Goal: Use online tool/utility: Utilize a website feature to perform a specific function

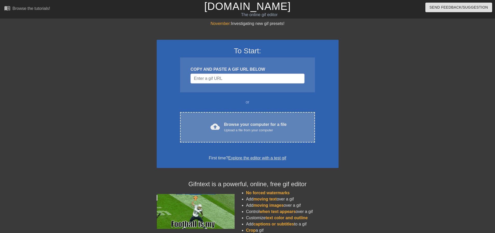
click at [241, 130] on div "Upload a file from your computer" at bounding box center [255, 130] width 63 height 5
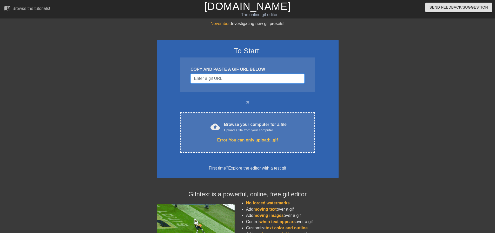
click at [267, 81] on input "Username" at bounding box center [248, 79] width 114 height 10
click at [213, 77] on input "Username" at bounding box center [248, 79] width 114 height 10
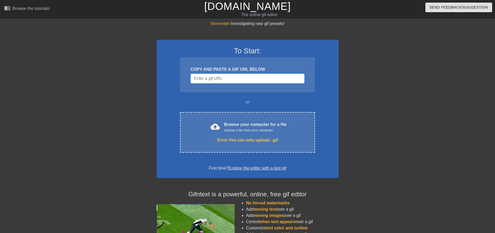
paste input "[URL][DOMAIN_NAME][DOMAIN_NAME]"
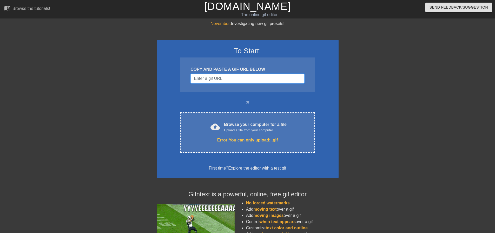
type input "[URL][DOMAIN_NAME][DOMAIN_NAME]"
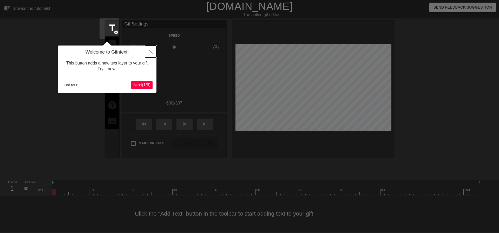
click at [150, 50] on icon "Close" at bounding box center [151, 52] width 4 height 4
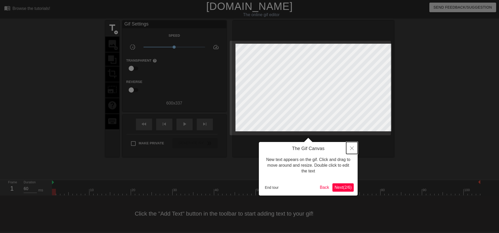
click at [352, 147] on icon "Close" at bounding box center [352, 148] width 4 height 4
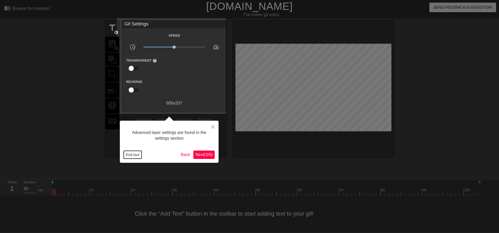
click at [138, 153] on button "End tour" at bounding box center [133, 155] width 18 height 8
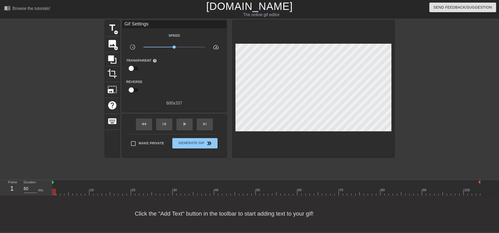
drag, startPoint x: 279, startPoint y: 172, endPoint x: 43, endPoint y: 180, distance: 236.0
click at [43, 180] on div "menu_book Browse the tutorials! [DOMAIN_NAME] The online gif editor Send Feedba…" at bounding box center [249, 116] width 499 height 232
click at [107, 23] on span "title" at bounding box center [112, 28] width 10 height 10
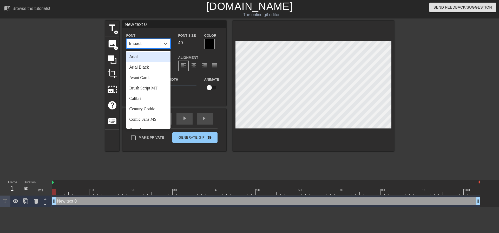
click at [143, 43] on div "Impact" at bounding box center [144, 43] width 34 height 9
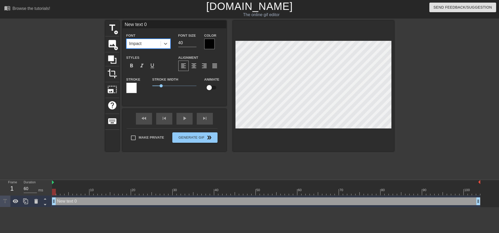
click at [143, 43] on div "Impact" at bounding box center [144, 43] width 34 height 9
type input "T"
type textarea "T"
type input "Ti"
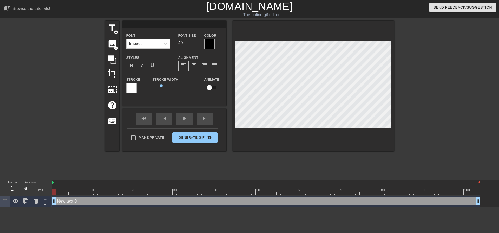
type textarea "Ti"
type input "Tic"
type textarea "Tic"
type input "Tick"
type textarea "Tick"
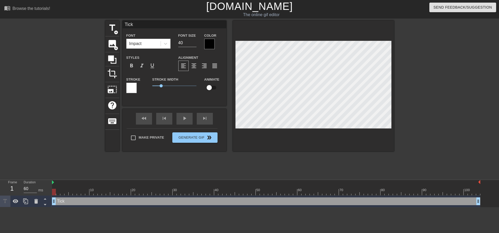
type input "Ticke"
type textarea "Ticke"
type input "Ticket"
type textarea "Ticket"
type input "Tickets"
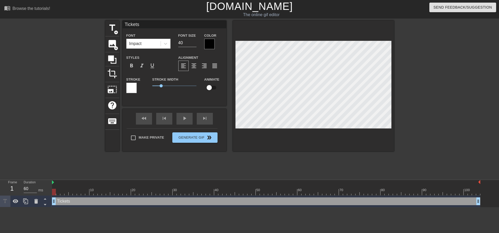
scroll to position [1, 1]
type textarea "Tickets"
click at [191, 44] on input "39" at bounding box center [187, 43] width 18 height 8
click at [191, 44] on input "21" at bounding box center [187, 43] width 18 height 8
type input "22"
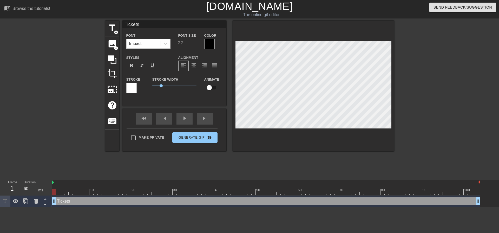
click at [192, 41] on input "22" at bounding box center [187, 43] width 18 height 8
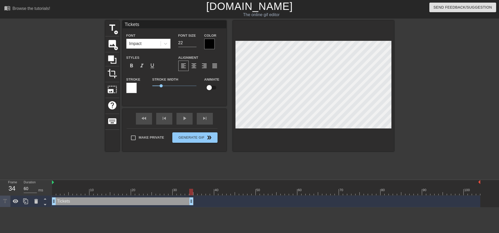
drag, startPoint x: 478, startPoint y: 176, endPoint x: 189, endPoint y: 176, distance: 289.2
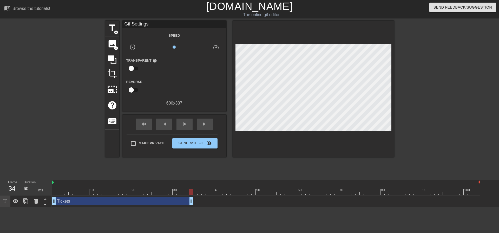
click at [402, 78] on div "title add_circle image add_circle crop photo_size_select_large help keyboard Gi…" at bounding box center [249, 99] width 499 height 156
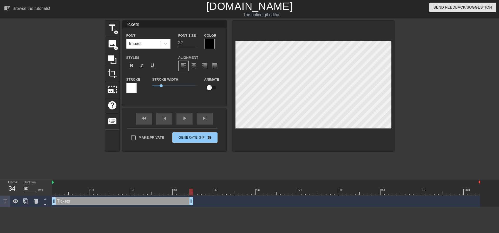
scroll to position [1, 1]
drag, startPoint x: 160, startPoint y: 174, endPoint x: 156, endPoint y: 175, distance: 3.7
click at [156, 197] on div "Tickets drag_handle drag_handle" at bounding box center [122, 201] width 141 height 8
click at [107, 29] on span "title" at bounding box center [112, 28] width 10 height 10
type input "New text 1"
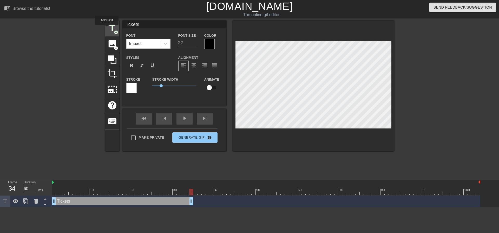
type input "40"
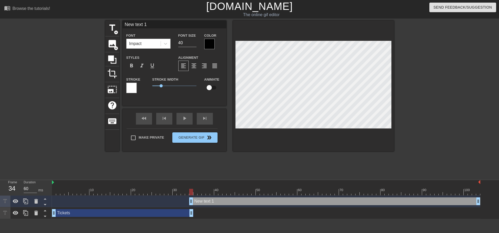
scroll to position [1, 1]
type input "T"
type textarea "T"
type input "Ti"
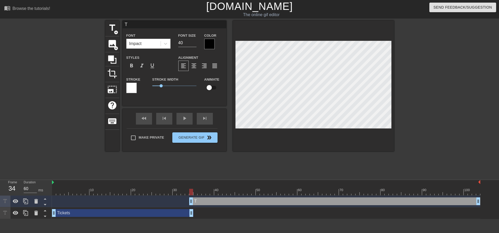
type textarea "Ti"
type input "Tic"
type textarea "Tic"
type input "Tick"
type textarea "Tick"
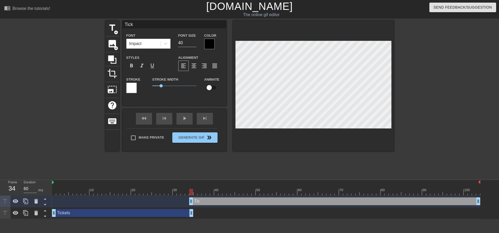
type input "Ticke"
type textarea "Ticke"
type input "Ticket"
type textarea "Ticket"
type input "Tickets"
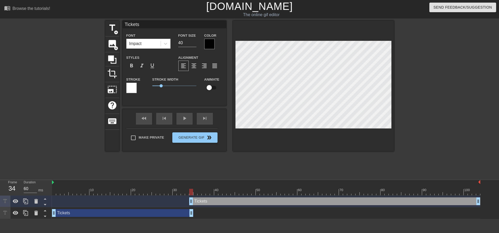
scroll to position [1, 1]
type textarea "Tickets"
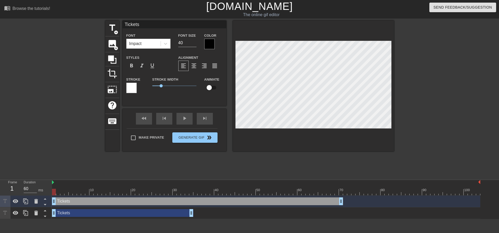
drag, startPoint x: 226, startPoint y: 176, endPoint x: 90, endPoint y: 177, distance: 135.8
click at [90, 197] on div "Tickets drag_handle drag_handle" at bounding box center [197, 201] width 291 height 8
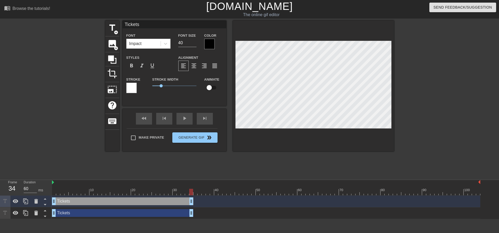
drag, startPoint x: 341, startPoint y: 176, endPoint x: 192, endPoint y: 176, distance: 149.3
click at [112, 26] on span "title" at bounding box center [112, 28] width 10 height 10
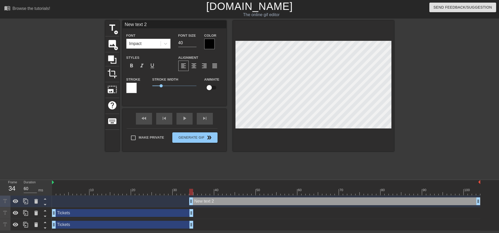
type input "T"
type textarea "T"
type input "Ti"
type textarea "Ti"
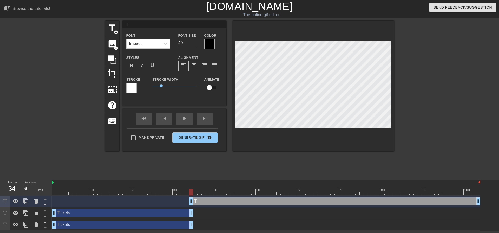
type input "Tic"
type textarea "Tic"
type input "Tick"
type textarea "Tick"
type input "Ticke"
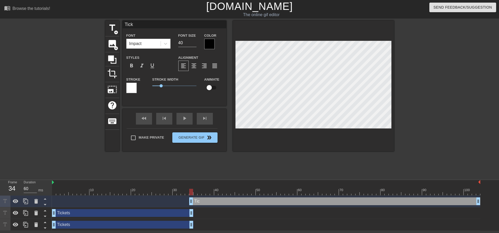
type textarea "Ticke"
type input "Ticket"
type textarea "Ticket"
type input "Tickets"
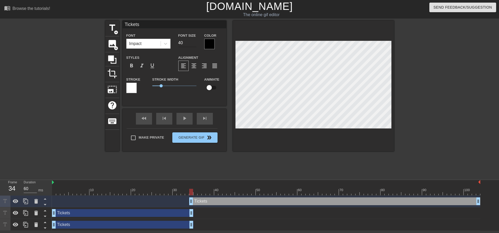
type textarea "Tickets"
type input "20"
click at [191, 44] on input "20" at bounding box center [187, 43] width 18 height 8
click at [192, 41] on input "21" at bounding box center [187, 43] width 18 height 8
type input "22"
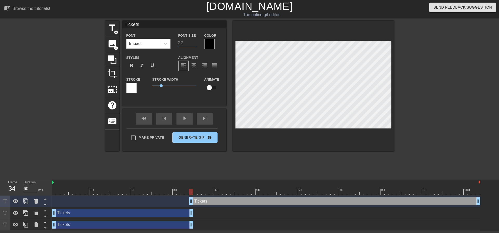
click at [192, 41] on input "22" at bounding box center [187, 43] width 18 height 8
click at [411, 93] on div "title add_circle image add_circle crop photo_size_select_large help keyboard Ti…" at bounding box center [249, 99] width 499 height 156
click at [109, 28] on span "title" at bounding box center [112, 28] width 10 height 10
type input "New text 3"
type input "40"
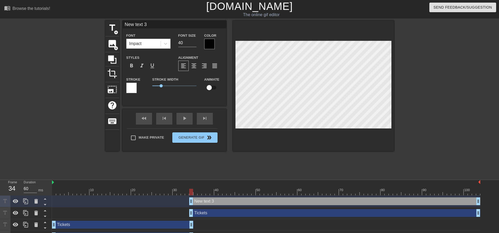
scroll to position [1, 1]
type input "T"
type textarea "T"
type input "Ti"
type textarea "Ti"
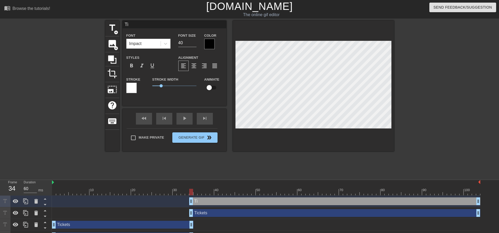
type input "Tic"
type textarea "Tic"
type input "Tick"
type textarea "Tick"
type input "Ticke"
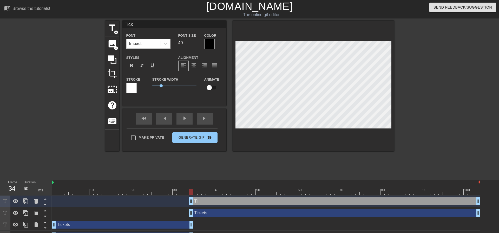
type textarea "Ticke"
type input "Ticket"
type textarea "Ticket"
type input "Tickets"
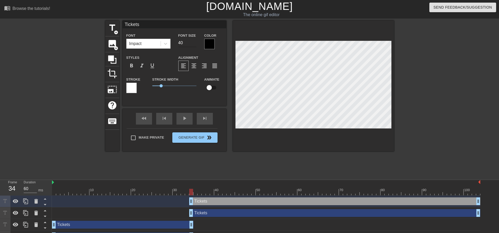
type textarea "Tickets"
click at [191, 43] on input "27" at bounding box center [187, 43] width 18 height 8
click at [191, 43] on input "16" at bounding box center [187, 43] width 18 height 8
type input "24"
click at [191, 42] on input "24" at bounding box center [187, 43] width 18 height 8
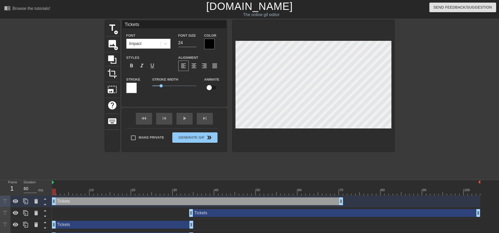
drag, startPoint x: 370, startPoint y: 174, endPoint x: 234, endPoint y: 175, distance: 135.5
click at [234, 197] on div "Tickets drag_handle drag_handle" at bounding box center [197, 201] width 291 height 8
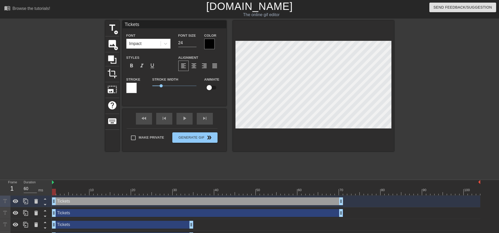
drag, startPoint x: 449, startPoint y: 188, endPoint x: 312, endPoint y: 193, distance: 137.4
click at [312, 207] on div "Tickets drag_handle drag_handle" at bounding box center [266, 213] width 429 height 12
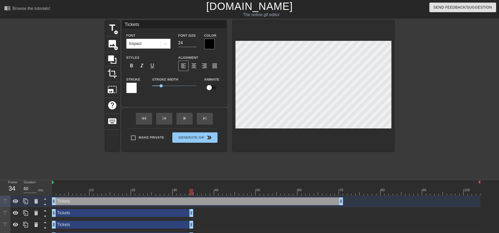
drag, startPoint x: 340, startPoint y: 190, endPoint x: 192, endPoint y: 189, distance: 148.2
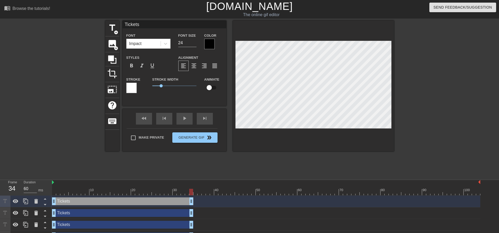
drag, startPoint x: 341, startPoint y: 176, endPoint x: 192, endPoint y: 179, distance: 149.6
drag, startPoint x: 237, startPoint y: 165, endPoint x: 63, endPoint y: 171, distance: 174.6
click at [57, 180] on div "10 20 30 40 50 60 70 80 90 100 Tickets drag_handle drag_handle Tickets drag_han…" at bounding box center [275, 211] width 447 height 62
click at [454, 112] on div "title add_circle image add_circle crop photo_size_select_large help keyboard Ti…" at bounding box center [249, 99] width 499 height 156
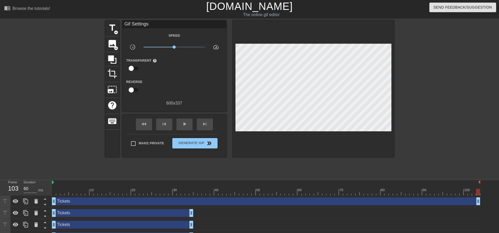
drag, startPoint x: 191, startPoint y: 181, endPoint x: 485, endPoint y: 173, distance: 294.0
click at [485, 180] on div "10 20 30 40 50 60 70 80 90 100 Tickets drag_handle drag_handle Tickets drag_han…" at bounding box center [275, 211] width 447 height 62
drag, startPoint x: 193, startPoint y: 193, endPoint x: 322, endPoint y: 182, distance: 129.2
click at [322, 196] on div "Tickets drag_handle drag_handle Tickets drag_handle drag_handle Tickets drag_ha…" at bounding box center [275, 219] width 447 height 47
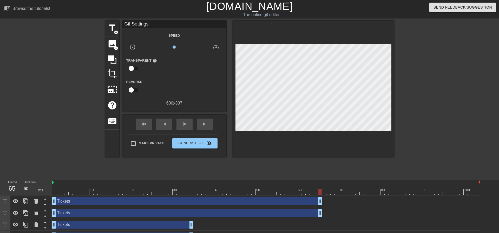
drag, startPoint x: 477, startPoint y: 180, endPoint x: 320, endPoint y: 175, distance: 157.7
click at [320, 180] on div "10 20 30 40 50 60 70 80 90 100 Tickets drag_handle drag_handle Tickets drag_han…" at bounding box center [275, 211] width 447 height 62
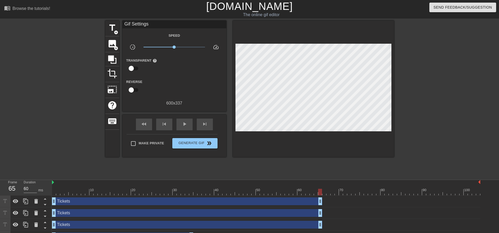
drag, startPoint x: 192, startPoint y: 204, endPoint x: 321, endPoint y: 204, distance: 128.7
drag, startPoint x: 190, startPoint y: 217, endPoint x: 317, endPoint y: 215, distance: 127.4
drag, startPoint x: 354, startPoint y: 171, endPoint x: 188, endPoint y: 180, distance: 167.0
click at [188, 180] on div "10 20 30 40 50 60 70 80 90 100 Tickets drag_handle drag_handle Tickets drag_han…" at bounding box center [275, 211] width 447 height 62
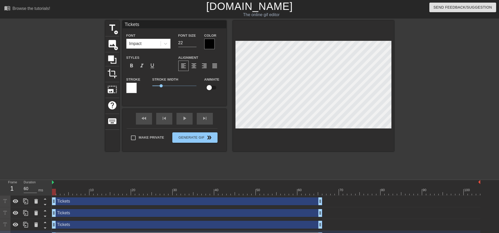
drag, startPoint x: 303, startPoint y: 166, endPoint x: 49, endPoint y: 162, distance: 254.1
click at [49, 180] on div "Frame 1 Duration 60 ms 10 20 30 40 50 60 70 80 90 100 Tickets drag_handle drag_…" at bounding box center [249, 211] width 499 height 62
drag, startPoint x: 165, startPoint y: 169, endPoint x: 30, endPoint y: 168, distance: 134.5
click at [30, 180] on div "Frame 1 Duration 60 ms 10 20 30 40 50 60 70 80 90 100 Tickets drag_handle drag_…" at bounding box center [249, 211] width 499 height 62
click at [112, 29] on span "title" at bounding box center [112, 28] width 10 height 10
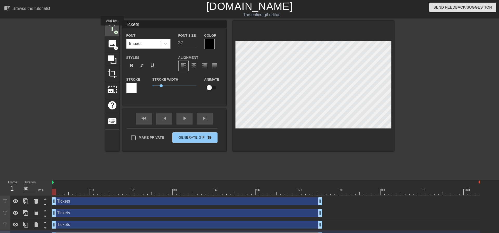
type input "New text 4"
type input "40"
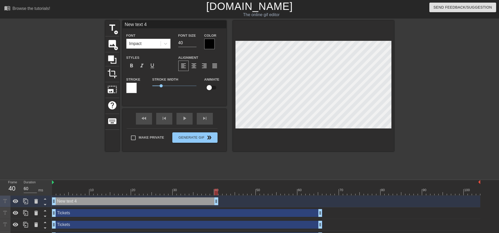
drag, startPoint x: 479, startPoint y: 173, endPoint x: 215, endPoint y: 176, distance: 263.7
type input "S"
type textarea "S"
type input "Su"
type textarea "Su"
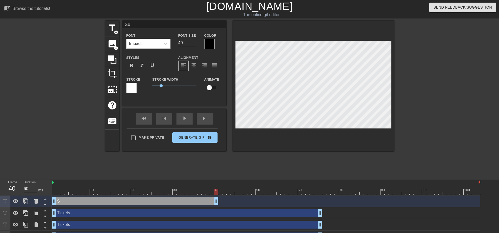
type input "Sub"
type textarea "Sub"
type input "Sub-"
type textarea "Sub-"
type input "Sub-O"
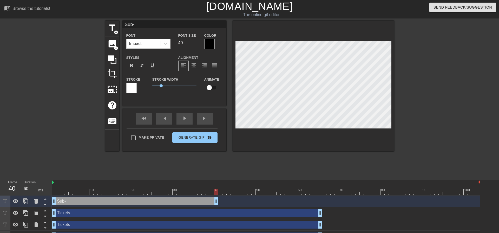
type textarea "Sub-O"
type input "Sub-Of"
type textarea "Sub-Of"
type input "Sub-Off"
type textarea "Sub-Off"
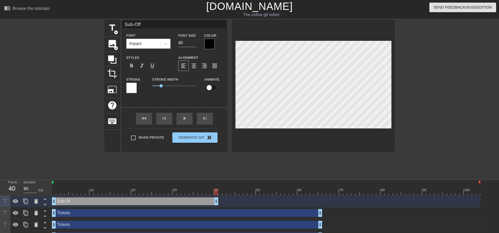
type input "Sub-Offi"
type textarea "Sub-Offi"
type input "Sub-Offic"
type textarea "Sub-Offic"
type input "Sub-Office"
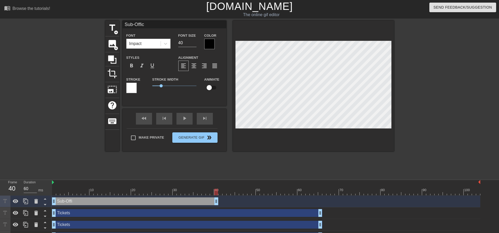
type textarea "Sub-Office"
type input "Sub-Officer"
type textarea "Sub-Officer"
type input "Sub-Officers"
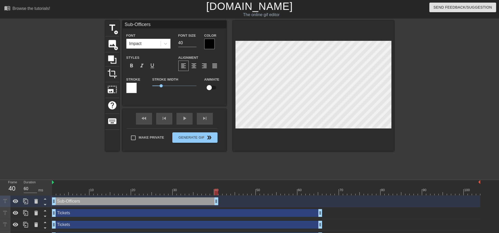
type textarea "Sub-Officers"
type input "Sub-Officers"
type textarea "Sub-Officers"
type input "NSub-Officers"
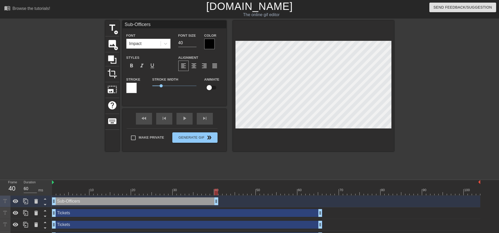
type textarea "N Sub-Officers"
type input "NeSub-Officers"
type textarea "Ne Sub-Officers"
type input "NewSub-Officers"
type textarea "New Sub-Officers"
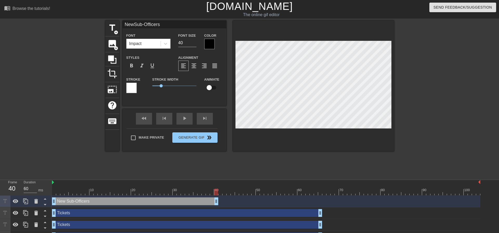
click at [208, 45] on div at bounding box center [209, 44] width 10 height 10
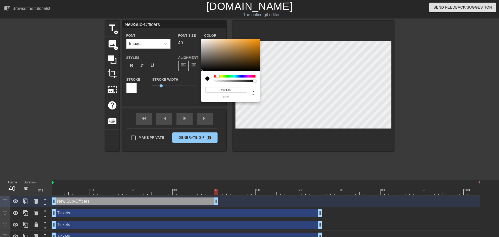
click at [218, 76] on div at bounding box center [219, 76] width 3 height 3
type input "NewSub-Officers"
type input "#B27E36"
type input "NewSub-Officers"
type input "#B27E35"
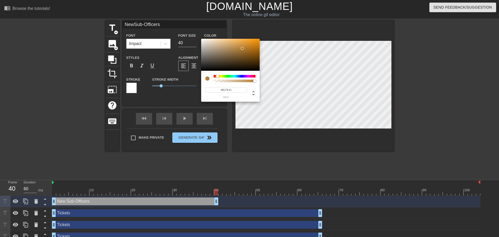
type input "NewSub-Officers"
type input "#BC8333"
type input "NewSub-Officers"
type input "#D58F2D"
type input "NewSub-Officers"
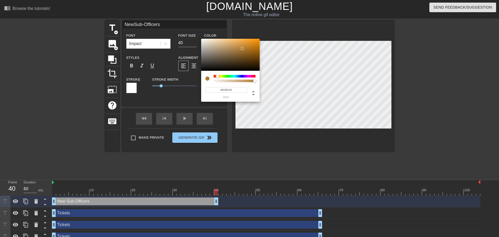
type input "#E99A2A"
type input "NewSub-Officers"
type input "#F8A228"
type input "NewSub-Officers"
type input "#FAA226"
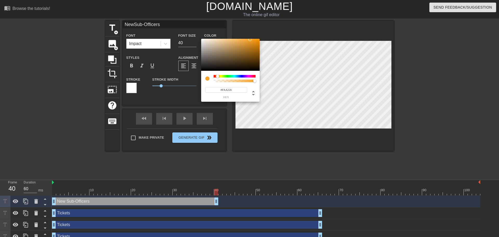
type input "NewSub-Officers"
type input "#F8A126"
type input "NewSub-Officers"
type input "#F09C25"
type input "NewSub-Officers"
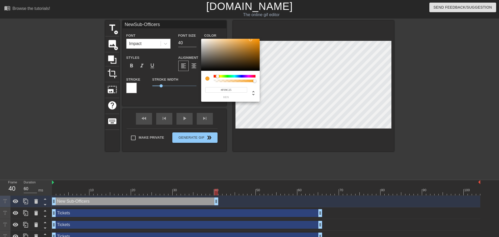
type input "#CF8721"
type input "NewSub-Officers"
type input "#BA7A1F"
type input "NewSub-Officers"
type input "#AE721D"
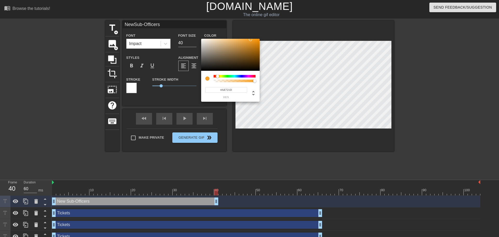
type input "NewSub-Officers"
type input "#9F681B"
type input "NewSub-Officers"
type input "#8D5B16"
type input "NewSub-Officers"
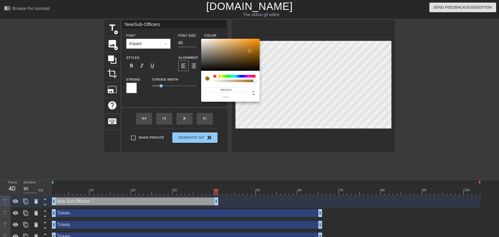
type input "#825312"
type input "NewSub-Officers"
type input "#935D12"
type input "NewSub-Officers"
type input "#9F6310"
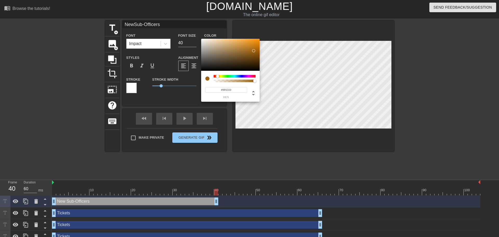
type input "NewSub-Officers"
type input "#A1630E"
type input "NewSub-Officers"
type input "#A1630D"
type input "NewSub-Officers"
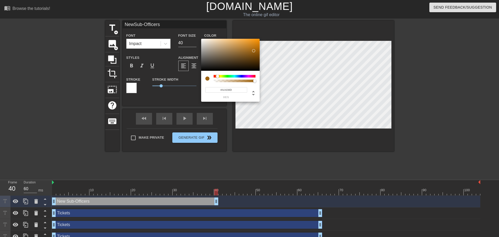
type input "#A36207"
type input "NewSub-Officers"
type input "#A36003"
type input "NewSub-Officers"
type input "#A35F00"
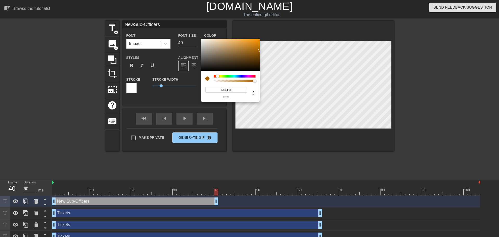
type input "NewSub-Officers"
type input "#A56000"
type input "NewSub-Officers"
type input "#AC6400"
type input "NewSub-Officers"
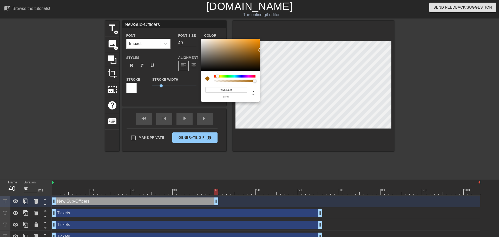
type input "#B26801"
type input "NewSub-Officers"
type input "#B46A04"
type input "NewSub-Officers"
type input "#B66B04"
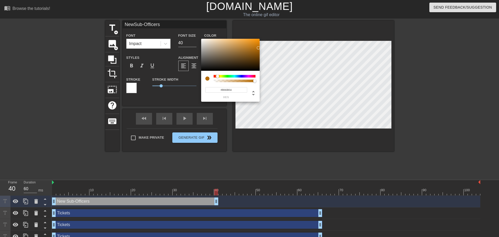
type input "NewSub-Officers"
type input "#B66B05"
type input "NewSub-Officers"
type input "#B67318"
type input "NewSub-Officers"
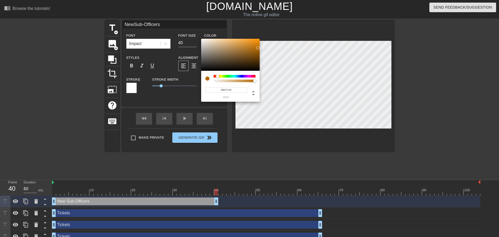
type input "#B67C2E"
type input "NewSub-Officers"
type input "#B88036"
click at [242, 48] on div at bounding box center [230, 55] width 59 height 32
type input "NewSub-Officers"
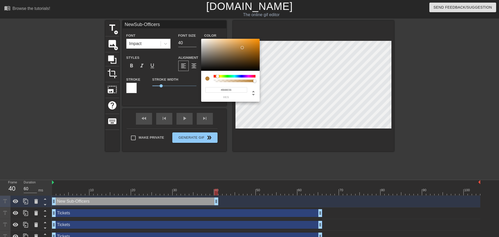
type input "#B87836"
type input "NewSub-Officers"
type input "#B87C36"
type input "NewSub-Officers"
type input "#B88136"
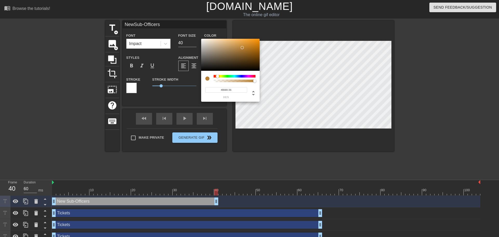
type input "NewSub-Officers"
type input "#B88636"
type input "NewSub-Officers"
type input "#B88B36"
type input "NewSub-Officers"
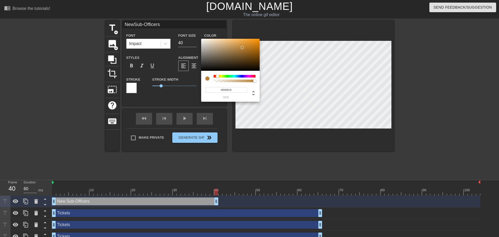
type input "#B89036"
type input "NewSub-Officers"
type input "#B89436"
type input "NewSub-Officers"
type input "#B89936"
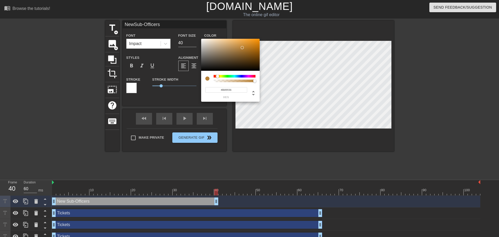
type input "NewSub-Officers"
type input "#B89E36"
type input "NewSub-Officers"
type input "#B8A336"
type input "NewSub-Officers"
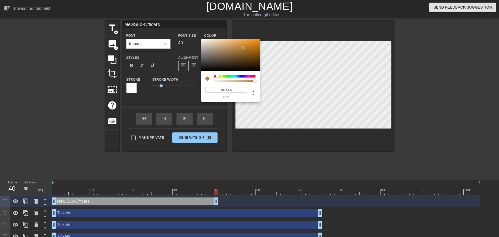
type input "#B8A836"
type input "NewSub-Officers"
type input "#B8AD36"
type input "NewSub-Officers"
type input "#B8A836"
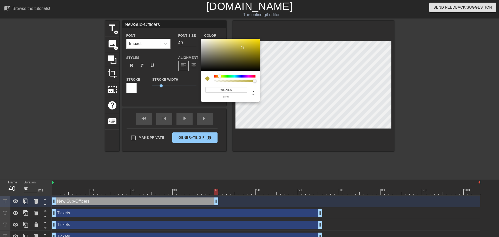
type input "NewSub-Officers"
type input "#B8A336"
type input "NewSub-Officers"
type input "#B89E36"
type input "NewSub-Officers"
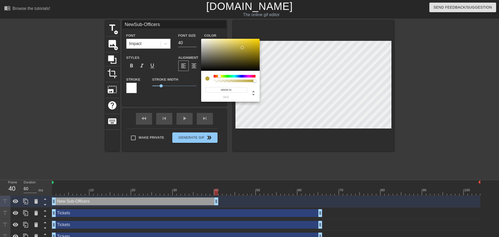
type input "#B89936"
type input "NewSub-Officers"
type input "#B89436"
type input "NewSub-Officers"
type input "#B89036"
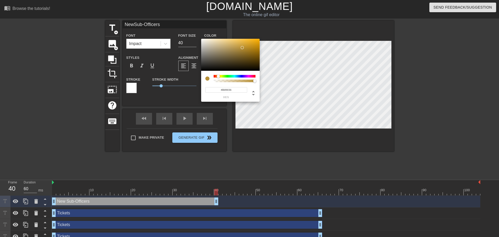
type input "NewSub-Officers"
type input "#B88B36"
click at [217, 75] on div at bounding box center [216, 76] width 3 height 3
drag, startPoint x: 241, startPoint y: 50, endPoint x: 264, endPoint y: 39, distance: 26.2
click at [264, 39] on div "#FA6A00 hex" at bounding box center [249, 118] width 499 height 237
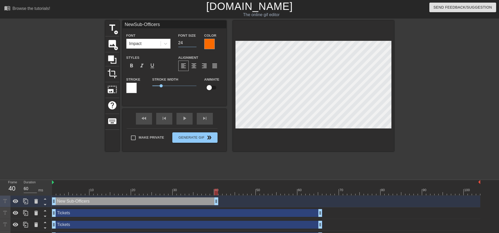
click at [192, 43] on input "24" at bounding box center [187, 43] width 18 height 8
drag, startPoint x: 216, startPoint y: 165, endPoint x: 189, endPoint y: 163, distance: 26.6
click at [189, 180] on div "10 20 30 40 50 60 70 80 90 100" at bounding box center [266, 187] width 429 height 15
drag, startPoint x: 216, startPoint y: 176, endPoint x: 197, endPoint y: 175, distance: 19.3
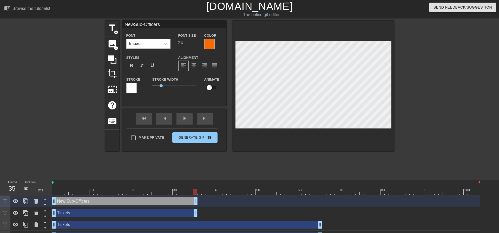
drag, startPoint x: 320, startPoint y: 187, endPoint x: 196, endPoint y: 181, distance: 123.4
click at [196, 196] on div "New Sub-Officers drag_handle drag_handle Tickets drag_handle drag_handle Ticket…" at bounding box center [275, 225] width 447 height 59
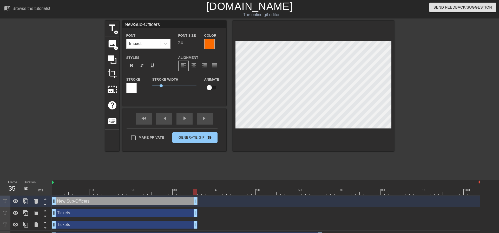
drag, startPoint x: 321, startPoint y: 200, endPoint x: 196, endPoint y: 193, distance: 125.3
click at [196, 196] on div "New Sub-Officers drag_handle drag_handle Tickets drag_handle drag_handle Ticket…" at bounding box center [275, 225] width 447 height 59
drag, startPoint x: 321, startPoint y: 211, endPoint x: 195, endPoint y: 208, distance: 125.7
drag, startPoint x: 321, startPoint y: 222, endPoint x: 196, endPoint y: 219, distance: 125.4
click at [26, 198] on icon at bounding box center [26, 201] width 6 height 6
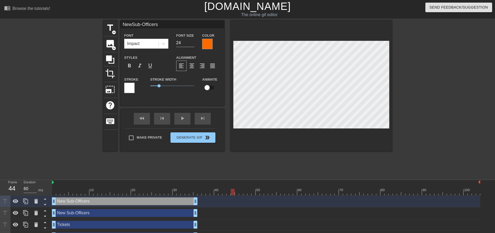
click at [98, 209] on div "New Sub-Officers drag_handle drag_handle" at bounding box center [125, 213] width 146 height 8
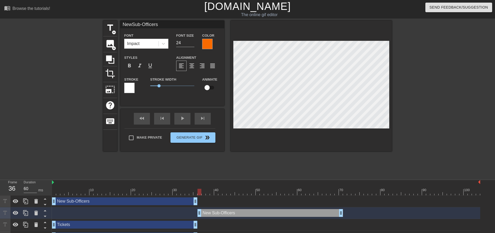
drag, startPoint x: 133, startPoint y: 188, endPoint x: 276, endPoint y: 191, distance: 143.6
click at [276, 209] on div "New Sub-Officers drag_handle drag_handle" at bounding box center [271, 213] width 146 height 8
drag, startPoint x: 200, startPoint y: 165, endPoint x: 183, endPoint y: 172, distance: 18.6
click at [183, 180] on div "10 20 30 40 50 60 70 80 90 100 New Sub-Officers drag_handle drag_handle New Sub…" at bounding box center [273, 223] width 443 height 86
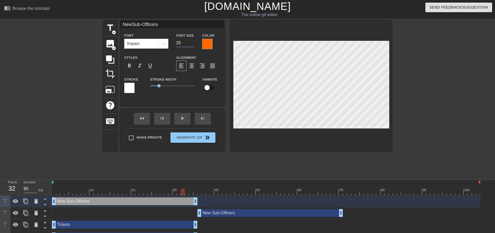
click at [189, 41] on input "25" at bounding box center [185, 43] width 18 height 8
click at [189, 41] on input "26" at bounding box center [185, 43] width 18 height 8
click at [189, 41] on input "27" at bounding box center [185, 43] width 18 height 8
click at [189, 41] on input "28" at bounding box center [185, 43] width 18 height 8
click at [189, 41] on input "29" at bounding box center [185, 43] width 18 height 8
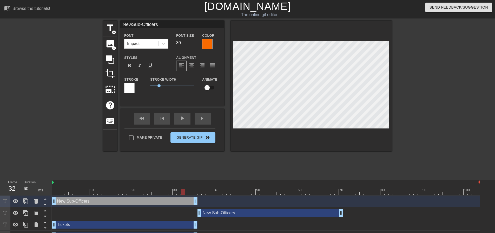
click at [189, 41] on input "30" at bounding box center [185, 43] width 18 height 8
drag, startPoint x: 183, startPoint y: 165, endPoint x: 186, endPoint y: 165, distance: 3.4
click at [186, 189] on div at bounding box center [187, 192] width 4 height 7
click at [190, 44] on input "29" at bounding box center [185, 43] width 18 height 8
click at [189, 44] on input "28" at bounding box center [185, 43] width 18 height 8
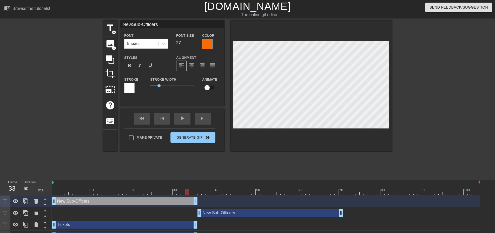
click at [189, 44] on input "27" at bounding box center [185, 43] width 18 height 8
click at [189, 44] on input "26" at bounding box center [185, 43] width 18 height 8
click at [189, 44] on input "25" at bounding box center [185, 43] width 18 height 8
click at [189, 44] on input "24" at bounding box center [185, 43] width 18 height 8
click at [229, 209] on div "New Sub-Officers drag_handle drag_handle" at bounding box center [271, 213] width 146 height 8
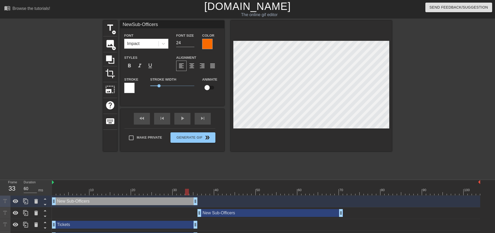
click at [257, 209] on div "New Sub-Officers drag_handle drag_handle" at bounding box center [271, 213] width 146 height 8
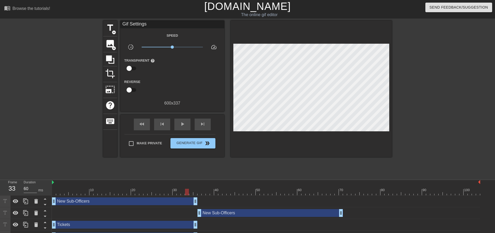
click at [292, 209] on div "New Sub-Officers drag_handle drag_handle" at bounding box center [271, 213] width 146 height 8
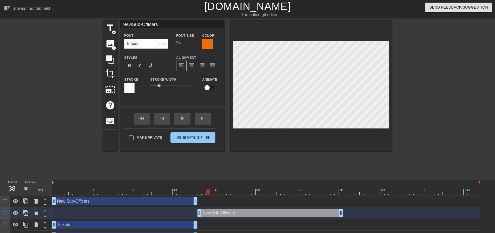
drag, startPoint x: 186, startPoint y: 165, endPoint x: 206, endPoint y: 164, distance: 20.8
click at [206, 189] on div at bounding box center [208, 192] width 4 height 7
drag, startPoint x: 209, startPoint y: 166, endPoint x: 199, endPoint y: 165, distance: 9.9
click at [202, 189] on div at bounding box center [204, 192] width 4 height 7
click at [188, 40] on input "25" at bounding box center [185, 43] width 18 height 8
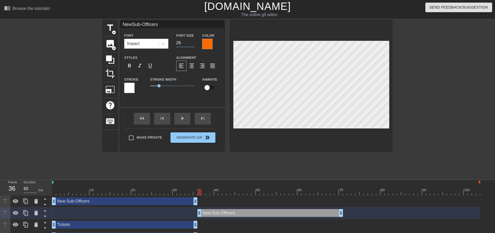
click at [189, 40] on input "26" at bounding box center [185, 43] width 18 height 8
click at [189, 40] on input "27" at bounding box center [185, 43] width 18 height 8
click at [189, 40] on input "28" at bounding box center [185, 43] width 18 height 8
click at [189, 40] on input "29" at bounding box center [185, 43] width 18 height 8
click at [189, 40] on input "30" at bounding box center [185, 43] width 18 height 8
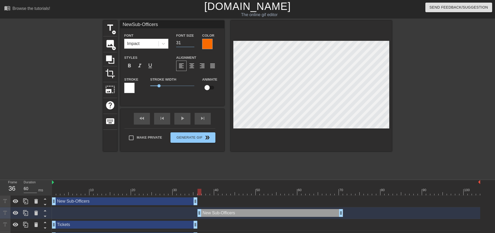
click at [189, 40] on input "31" at bounding box center [185, 43] width 18 height 8
click at [189, 40] on input "32" at bounding box center [185, 43] width 18 height 8
drag, startPoint x: 199, startPoint y: 166, endPoint x: 198, endPoint y: 171, distance: 5.2
click at [198, 180] on div "10 20 30 40 50 60 70 80 90 100 New Sub-Officers drag_handle drag_handle New Sub…" at bounding box center [273, 223] width 443 height 86
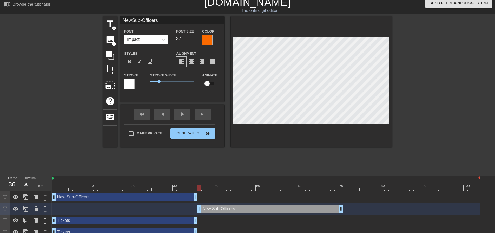
scroll to position [9, 0]
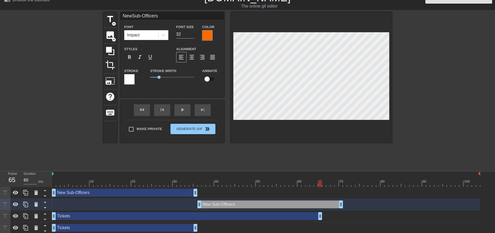
drag, startPoint x: 195, startPoint y: 191, endPoint x: 319, endPoint y: 192, distance: 124.3
drag, startPoint x: 342, startPoint y: 178, endPoint x: 322, endPoint y: 178, distance: 20.3
drag, startPoint x: 320, startPoint y: 156, endPoint x: 299, endPoint y: 158, distance: 21.4
click at [305, 180] on div at bounding box center [266, 183] width 429 height 7
drag, startPoint x: 300, startPoint y: 157, endPoint x: 199, endPoint y: 157, distance: 100.4
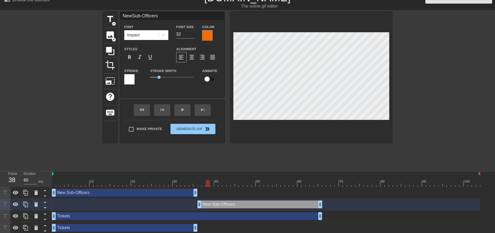
click at [206, 180] on div at bounding box center [208, 183] width 4 height 7
drag, startPoint x: 195, startPoint y: 202, endPoint x: 319, endPoint y: 202, distance: 124.3
drag, startPoint x: 193, startPoint y: 214, endPoint x: 316, endPoint y: 209, distance: 122.8
drag, startPoint x: 196, startPoint y: 224, endPoint x: 320, endPoint y: 224, distance: 124.0
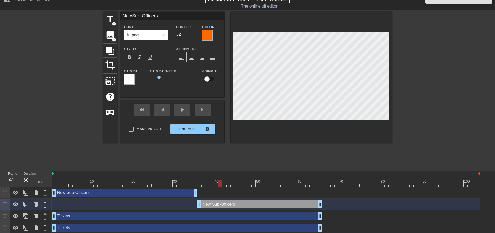
drag, startPoint x: 319, startPoint y: 158, endPoint x: 221, endPoint y: 158, distance: 97.8
click at [221, 180] on div at bounding box center [220, 183] width 4 height 7
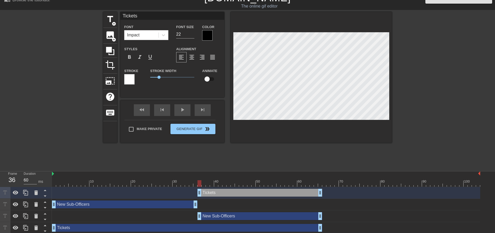
drag, startPoint x: 53, startPoint y: 166, endPoint x: 200, endPoint y: 171, distance: 146.8
click at [200, 187] on div "Tickets drag_handle drag_handle" at bounding box center [266, 193] width 429 height 12
click at [216, 189] on div "Tickets drag_handle drag_handle" at bounding box center [260, 193] width 125 height 8
click at [190, 31] on input "39" at bounding box center [185, 34] width 18 height 8
drag, startPoint x: 198, startPoint y: 156, endPoint x: 251, endPoint y: 162, distance: 52.8
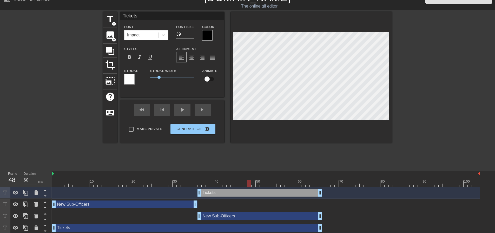
click at [251, 171] on div "10 20 30 40 50 60 70 80 90 100 Tickets drag_handle drag_handle New Sub-Officers…" at bounding box center [273, 220] width 443 height 98
drag, startPoint x: 199, startPoint y: 166, endPoint x: 213, endPoint y: 166, distance: 14.0
drag, startPoint x: 211, startPoint y: 157, endPoint x: 323, endPoint y: 161, distance: 111.9
click at [323, 180] on div at bounding box center [324, 183] width 4 height 7
click at [237, 189] on div "Tickets drag_handle drag_handle" at bounding box center [266, 193] width 112 height 8
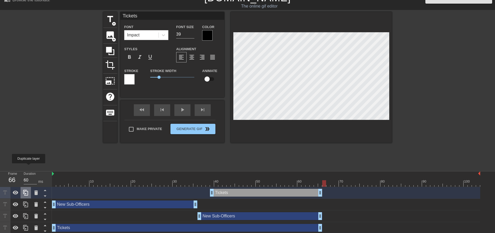
click at [28, 190] on icon at bounding box center [26, 193] width 6 height 6
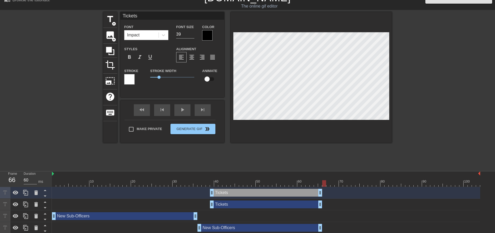
click at [324, 180] on div at bounding box center [324, 183] width 4 height 7
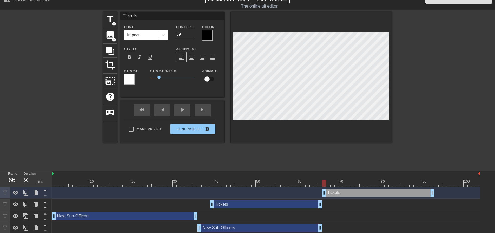
drag, startPoint x: 255, startPoint y: 169, endPoint x: 367, endPoint y: 163, distance: 112.2
click at [367, 187] on div "Tickets drag_handle drag_handle" at bounding box center [266, 193] width 429 height 12
drag, startPoint x: 322, startPoint y: 156, endPoint x: 325, endPoint y: 155, distance: 2.7
click at [325, 171] on div "10 20 30 40 50 60 70 80 90 100" at bounding box center [266, 178] width 429 height 15
drag, startPoint x: 433, startPoint y: 166, endPoint x: 419, endPoint y: 168, distance: 14.1
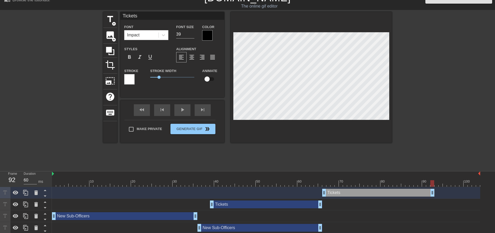
drag, startPoint x: 419, startPoint y: 166, endPoint x: 431, endPoint y: 162, distance: 12.8
click at [431, 187] on div "Tickets drag_handle drag_handle" at bounding box center [266, 193] width 429 height 12
drag, startPoint x: 434, startPoint y: 158, endPoint x: 334, endPoint y: 157, distance: 99.6
click at [334, 180] on div at bounding box center [333, 183] width 4 height 7
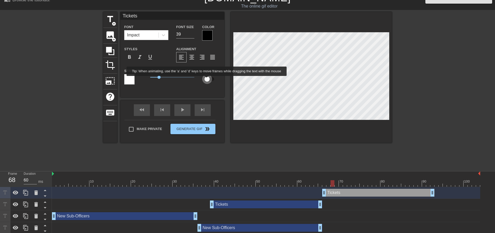
click at [207, 80] on input "checkbox" at bounding box center [207, 79] width 30 height 10
drag, startPoint x: 333, startPoint y: 158, endPoint x: 342, endPoint y: 157, distance: 9.4
click at [342, 180] on div at bounding box center [341, 183] width 4 height 7
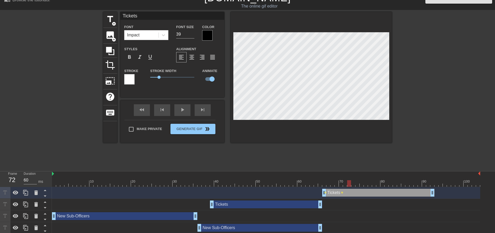
drag, startPoint x: 341, startPoint y: 156, endPoint x: 351, endPoint y: 156, distance: 10.1
click at [351, 180] on div at bounding box center [266, 183] width 429 height 7
drag, startPoint x: 349, startPoint y: 157, endPoint x: 361, endPoint y: 157, distance: 12.8
click at [361, 180] on div at bounding box center [362, 183] width 4 height 7
drag, startPoint x: 363, startPoint y: 157, endPoint x: 387, endPoint y: 157, distance: 24.2
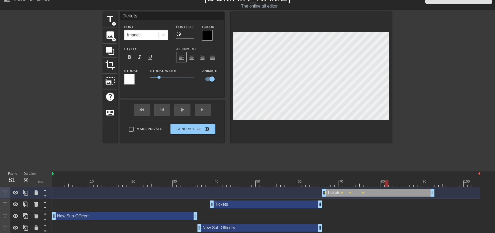
click at [387, 180] on div at bounding box center [387, 183] width 4 height 7
drag, startPoint x: 387, startPoint y: 157, endPoint x: 431, endPoint y: 160, distance: 43.8
click at [435, 180] on div at bounding box center [437, 183] width 4 height 7
drag, startPoint x: 432, startPoint y: 167, endPoint x: 479, endPoint y: 167, distance: 46.3
drag, startPoint x: 478, startPoint y: 158, endPoint x: 197, endPoint y: 174, distance: 281.8
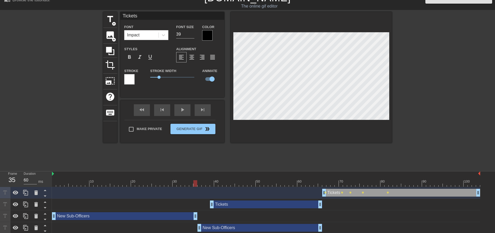
click at [197, 174] on div "10 20 30 40 50 60 70 80 90 100 Tickets drag_handle drag_handle lens lens lens l…" at bounding box center [273, 225] width 443 height 109
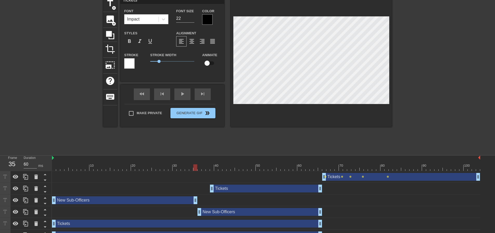
scroll to position [32, 0]
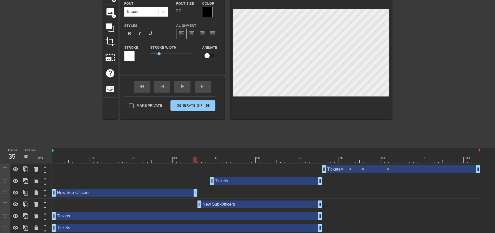
click at [205, 56] on input "checkbox" at bounding box center [207, 56] width 30 height 10
click at [198, 157] on div at bounding box center [200, 160] width 4 height 7
drag, startPoint x: 199, startPoint y: 133, endPoint x: 205, endPoint y: 133, distance: 5.7
click at [205, 157] on div at bounding box center [204, 160] width 4 height 7
drag, startPoint x: 203, startPoint y: 133, endPoint x: 217, endPoint y: 134, distance: 14.3
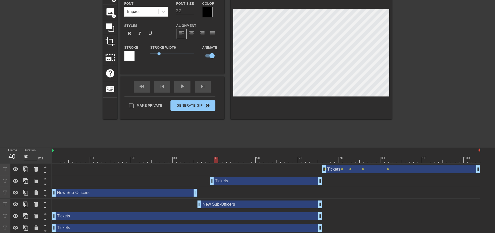
click at [217, 157] on div at bounding box center [216, 160] width 4 height 7
drag, startPoint x: 216, startPoint y: 134, endPoint x: 228, endPoint y: 135, distance: 12.3
click at [228, 157] on div at bounding box center [229, 160] width 4 height 7
drag, startPoint x: 228, startPoint y: 132, endPoint x: 314, endPoint y: 137, distance: 85.7
click at [314, 157] on div at bounding box center [312, 160] width 4 height 7
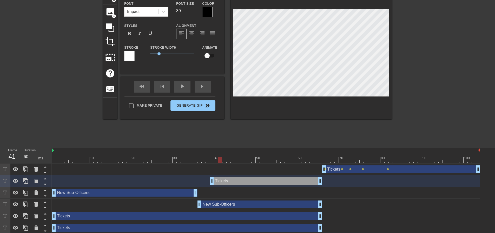
drag, startPoint x: 311, startPoint y: 134, endPoint x: 219, endPoint y: 138, distance: 91.9
click at [219, 148] on div "10 20 30 40 50 60 70 80 90 100 Tickets drag_handle drag_handle lens lens lens l…" at bounding box center [273, 202] width 443 height 109
click at [204, 54] on input "checkbox" at bounding box center [207, 56] width 30 height 10
drag, startPoint x: 222, startPoint y: 137, endPoint x: 228, endPoint y: 137, distance: 6.5
click at [228, 157] on div at bounding box center [229, 160] width 4 height 7
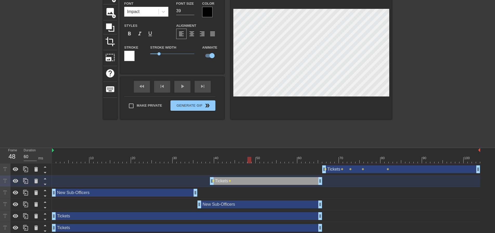
drag, startPoint x: 229, startPoint y: 135, endPoint x: 251, endPoint y: 133, distance: 22.1
click at [251, 157] on div at bounding box center [266, 160] width 429 height 7
drag, startPoint x: 250, startPoint y: 135, endPoint x: 319, endPoint y: 138, distance: 68.7
click at [319, 148] on div "10 20 30 40 50 60 70 80 90 100 Tickets drag_handle drag_handle lens lens lens l…" at bounding box center [273, 202] width 443 height 109
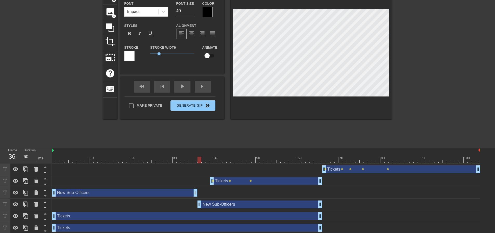
drag, startPoint x: 320, startPoint y: 133, endPoint x: 199, endPoint y: 148, distance: 122.4
click at [199, 148] on div "10 20 30 40 50 60 70 80 90 100 Tickets drag_handle drag_handle lens lens lens l…" at bounding box center [273, 202] width 443 height 109
click at [205, 54] on input "checkbox" at bounding box center [207, 56] width 30 height 10
drag, startPoint x: 200, startPoint y: 137, endPoint x: 211, endPoint y: 136, distance: 10.7
click at [211, 157] on div at bounding box center [212, 160] width 4 height 7
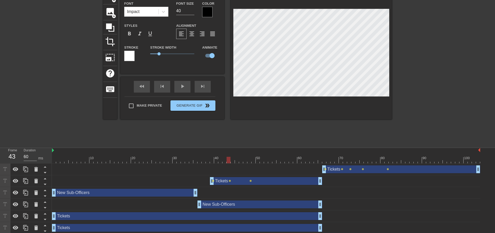
drag, startPoint x: 213, startPoint y: 135, endPoint x: 228, endPoint y: 134, distance: 15.3
click at [228, 157] on div at bounding box center [229, 160] width 4 height 7
drag, startPoint x: 230, startPoint y: 134, endPoint x: 317, endPoint y: 135, distance: 87.4
click at [317, 157] on div at bounding box center [316, 160] width 4 height 7
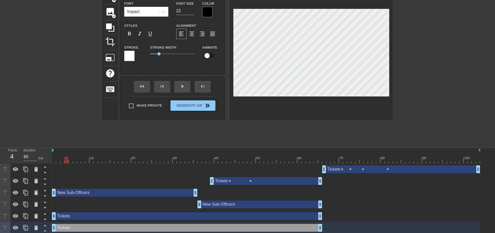
drag, startPoint x: 315, startPoint y: 134, endPoint x: 67, endPoint y: 143, distance: 248.2
click at [67, 148] on div "10 20 30 40 50 60 70 80 90 100 Tickets drag_handle drag_handle lens lens lens l…" at bounding box center [273, 202] width 443 height 109
click at [208, 55] on input "checkbox" at bounding box center [207, 56] width 30 height 10
click at [211, 56] on input "checkbox" at bounding box center [212, 56] width 30 height 10
click at [206, 56] on input "checkbox" at bounding box center [207, 56] width 30 height 10
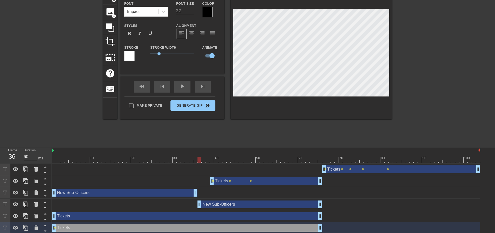
drag, startPoint x: 67, startPoint y: 134, endPoint x: 201, endPoint y: 145, distance: 134.9
click at [201, 148] on div "10 20 30 40 50 60 70 80 90 100 Tickets drag_handle drag_handle lens lens lens l…" at bounding box center [273, 202] width 443 height 109
drag, startPoint x: 200, startPoint y: 135, endPoint x: 226, endPoint y: 136, distance: 26.0
click at [226, 157] on div at bounding box center [225, 160] width 4 height 7
drag, startPoint x: 224, startPoint y: 131, endPoint x: 252, endPoint y: 132, distance: 27.9
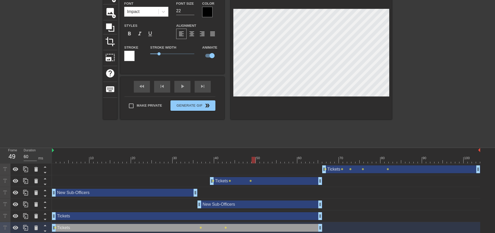
click at [252, 148] on div "10 20 30 40 50 60 70 80 90 100" at bounding box center [266, 155] width 429 height 15
drag, startPoint x: 254, startPoint y: 133, endPoint x: 303, endPoint y: 138, distance: 49.2
click at [303, 148] on div "10 20 30 40 50 60 70 80 90 100" at bounding box center [266, 156] width 429 height 16
drag, startPoint x: 303, startPoint y: 135, endPoint x: 320, endPoint y: 134, distance: 17.2
click at [320, 157] on div at bounding box center [320, 160] width 4 height 7
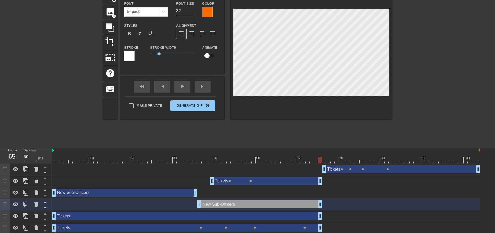
click at [158, 189] on div "New Sub-Officers drag_handle drag_handle" at bounding box center [125, 193] width 146 height 8
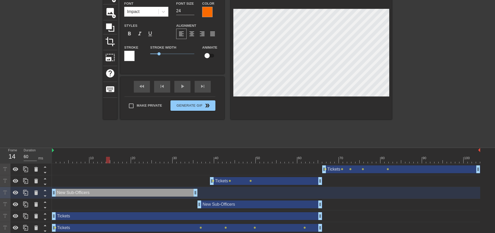
drag, startPoint x: 321, startPoint y: 133, endPoint x: 110, endPoint y: 145, distance: 211.7
click at [110, 148] on div "10 20 30 40 50 60 70 80 90 100 Tickets drag_handle drag_handle lens lens lens l…" at bounding box center [273, 202] width 443 height 109
drag, startPoint x: 109, startPoint y: 134, endPoint x: 37, endPoint y: 132, distance: 72.9
click at [37, 148] on div "Frame 3 Duration 60 ms 10 20 30 40 50 60 70 80 90 100 Tickets drag_handle drag_…" at bounding box center [247, 202] width 495 height 109
click at [206, 56] on input "checkbox" at bounding box center [207, 56] width 30 height 10
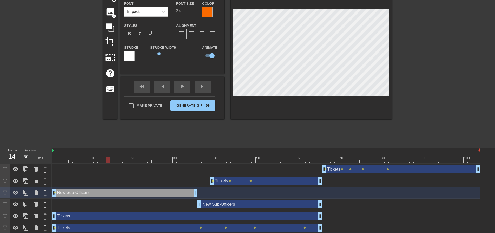
drag, startPoint x: 54, startPoint y: 133, endPoint x: 109, endPoint y: 138, distance: 54.8
click at [109, 148] on div "10 20 30 40 50 60 70 80 90 100" at bounding box center [266, 156] width 429 height 16
drag, startPoint x: 108, startPoint y: 134, endPoint x: 170, endPoint y: 141, distance: 61.6
click at [170, 148] on div "10 20 30 40 50 60 70 80 90 100 Tickets drag_handle drag_handle lens lens lens l…" at bounding box center [273, 202] width 443 height 109
drag, startPoint x: 170, startPoint y: 133, endPoint x: 201, endPoint y: 139, distance: 32.0
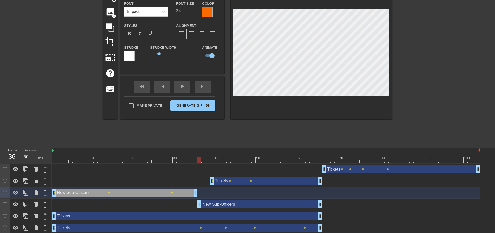
click at [201, 148] on div "10 20 30 40 50 60 70 80 90 100 Tickets drag_handle drag_handle lens lens lens l…" at bounding box center [273, 202] width 443 height 109
click at [214, 201] on div "New Sub-Officers drag_handle drag_handle" at bounding box center [260, 205] width 125 height 8
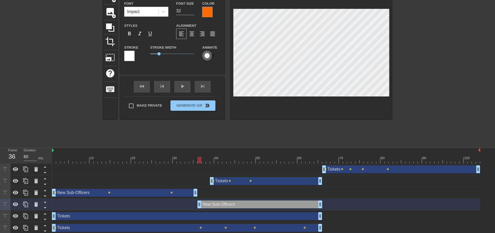
click at [208, 56] on input "checkbox" at bounding box center [207, 56] width 30 height 10
drag, startPoint x: 199, startPoint y: 135, endPoint x: 222, endPoint y: 138, distance: 23.0
click at [222, 157] on div at bounding box center [266, 160] width 429 height 7
drag, startPoint x: 224, startPoint y: 135, endPoint x: 236, endPoint y: 135, distance: 12.0
click at [236, 157] on div at bounding box center [237, 160] width 4 height 7
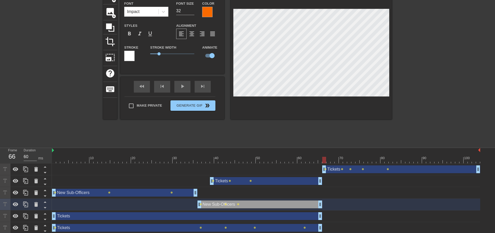
drag, startPoint x: 238, startPoint y: 134, endPoint x: 326, endPoint y: 148, distance: 89.5
click at [326, 148] on div "10 20 30 40 50 60 70 80 90 100 Tickets drag_handle drag_handle lens lens lens l…" at bounding box center [273, 202] width 443 height 109
click at [246, 212] on div "Tickets drag_handle drag_handle" at bounding box center [187, 216] width 270 height 8
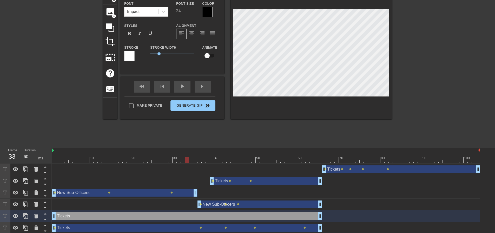
drag, startPoint x: 325, startPoint y: 134, endPoint x: 186, endPoint y: 138, distance: 139.2
click at [186, 157] on div at bounding box center [187, 160] width 4 height 7
click at [207, 55] on input "checkbox" at bounding box center [207, 56] width 30 height 10
drag, startPoint x: 188, startPoint y: 132, endPoint x: 196, endPoint y: 133, distance: 7.8
click at [196, 157] on div at bounding box center [195, 160] width 4 height 7
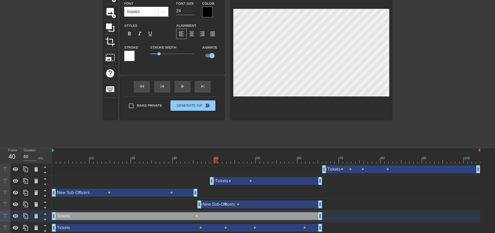
drag, startPoint x: 197, startPoint y: 133, endPoint x: 211, endPoint y: 134, distance: 14.6
click at [211, 157] on div at bounding box center [266, 160] width 429 height 7
drag, startPoint x: 217, startPoint y: 133, endPoint x: 227, endPoint y: 133, distance: 9.6
click at [227, 157] on div at bounding box center [229, 160] width 4 height 7
drag, startPoint x: 229, startPoint y: 133, endPoint x: 244, endPoint y: 136, distance: 15.6
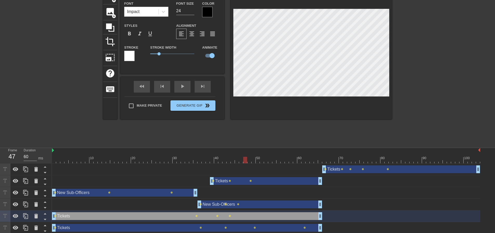
click at [244, 157] on div at bounding box center [245, 160] width 4 height 7
drag, startPoint x: 246, startPoint y: 134, endPoint x: 325, endPoint y: 138, distance: 79.2
click at [325, 148] on div "10 20 30 40 50 60 70 80 90 100" at bounding box center [266, 156] width 429 height 16
click at [29, 164] on div at bounding box center [26, 169] width 10 height 11
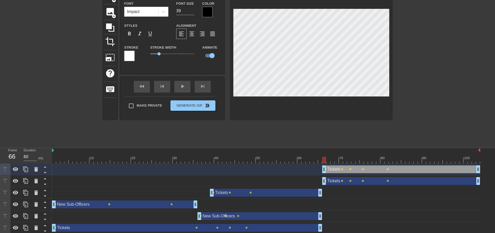
click at [341, 165] on div "Tickets drag_handle drag_handle" at bounding box center [401, 169] width 158 height 8
click at [208, 56] on input "checkbox" at bounding box center [212, 56] width 30 height 10
click at [28, 166] on icon at bounding box center [26, 169] width 6 height 6
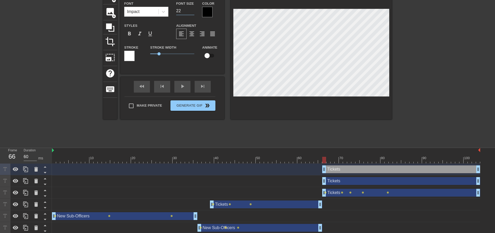
click at [191, 11] on input "22" at bounding box center [185, 11] width 18 height 8
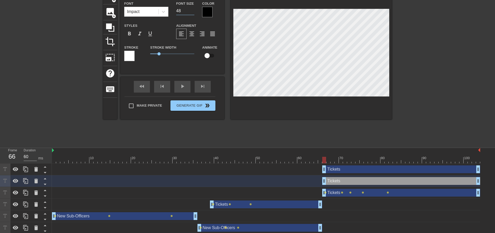
click at [191, 9] on input "48" at bounding box center [185, 11] width 18 height 8
drag, startPoint x: 453, startPoint y: 132, endPoint x: 354, endPoint y: 129, distance: 99.1
click at [354, 148] on div "10 20 30 40 50 60 70 80 90 100" at bounding box center [266, 155] width 429 height 15
click at [208, 56] on input "checkbox" at bounding box center [207, 56] width 30 height 10
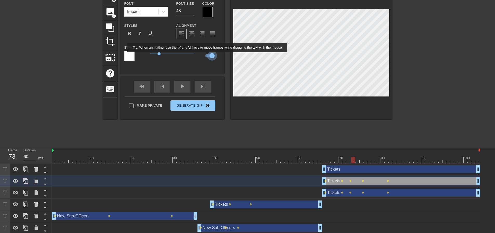
click at [208, 56] on input "checkbox" at bounding box center [212, 56] width 30 height 10
click at [204, 57] on input "checkbox" at bounding box center [207, 56] width 30 height 10
click at [204, 57] on input "checkbox" at bounding box center [212, 56] width 30 height 10
click at [364, 177] on div "Tickets drag_handle drag_handle" at bounding box center [401, 181] width 158 height 8
drag, startPoint x: 364, startPoint y: 158, endPoint x: 338, endPoint y: 157, distance: 26.3
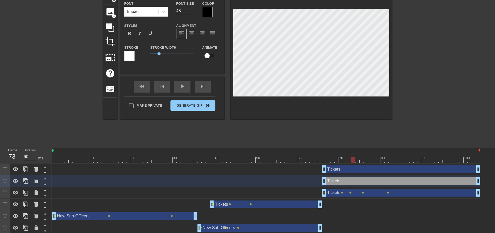
click at [338, 177] on div "Tickets drag_handle drag_handle" at bounding box center [401, 181] width 158 height 8
click at [35, 179] on icon at bounding box center [36, 181] width 4 height 5
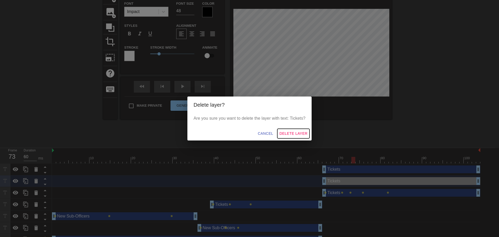
click at [287, 134] on span "Delete Layer" at bounding box center [294, 133] width 28 height 7
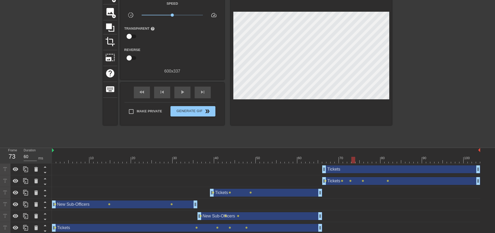
click at [340, 165] on div "Tickets drag_handle drag_handle" at bounding box center [401, 169] width 158 height 8
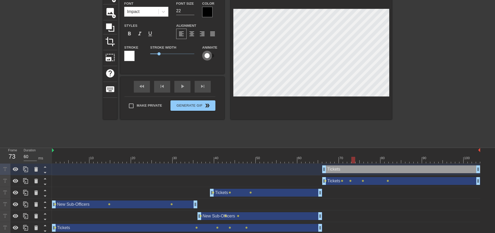
click at [205, 58] on input "checkbox" at bounding box center [207, 56] width 30 height 10
click at [205, 58] on input "checkbox" at bounding box center [212, 56] width 30 height 10
click at [24, 166] on icon at bounding box center [26, 169] width 6 height 6
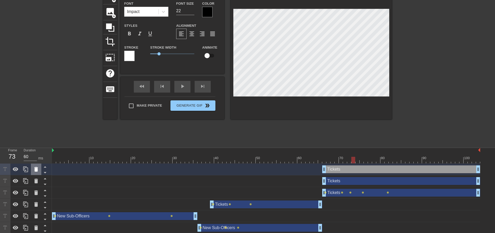
click at [36, 167] on icon at bounding box center [36, 169] width 4 height 5
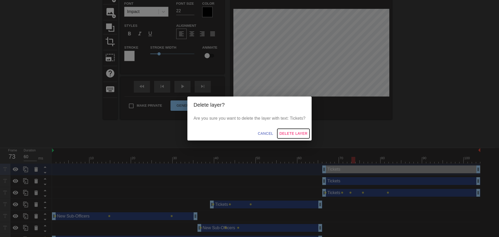
click at [290, 132] on span "Delete Layer" at bounding box center [294, 133] width 28 height 7
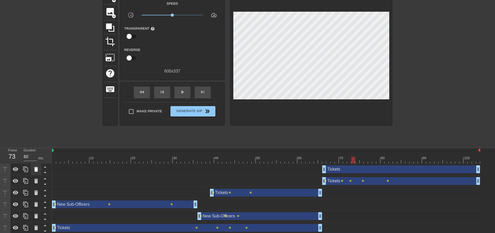
click at [36, 166] on icon at bounding box center [36, 169] width 6 height 6
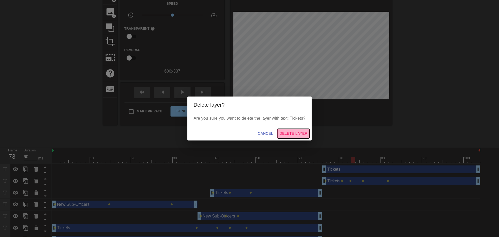
click at [285, 132] on span "Delete Layer" at bounding box center [294, 133] width 28 height 7
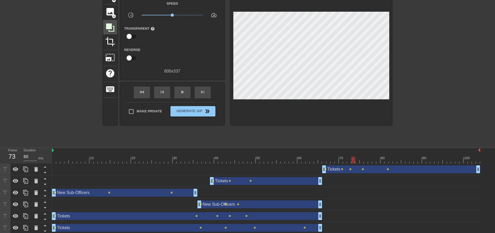
scroll to position [6, 0]
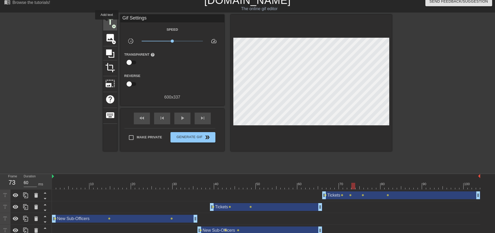
click at [107, 23] on span "title" at bounding box center [110, 22] width 10 height 10
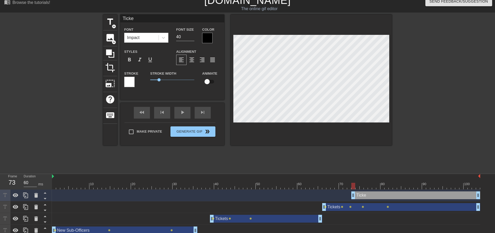
scroll to position [1, 1]
click at [190, 38] on input "39" at bounding box center [185, 37] width 18 height 8
click at [190, 38] on input "30" at bounding box center [185, 37] width 18 height 8
click at [24, 192] on icon at bounding box center [26, 195] width 6 height 6
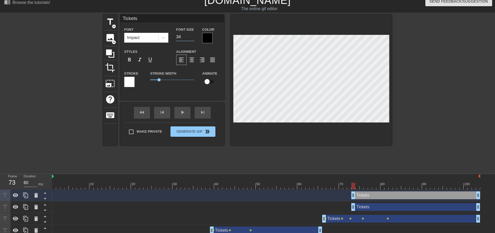
click at [189, 34] on input "34" at bounding box center [185, 37] width 18 height 8
click at [190, 34] on input "45" at bounding box center [185, 37] width 18 height 8
click at [371, 203] on div "Tickets drag_handle drag_handle" at bounding box center [416, 207] width 129 height 8
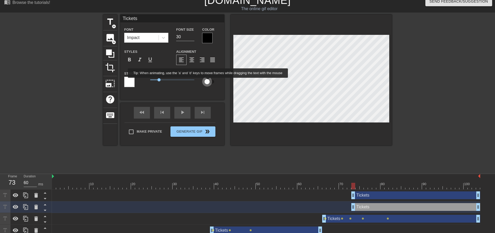
click at [208, 81] on input "checkbox" at bounding box center [207, 82] width 30 height 10
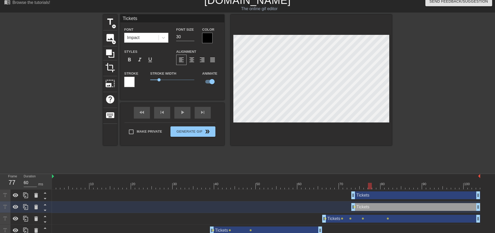
drag, startPoint x: 354, startPoint y: 160, endPoint x: 372, endPoint y: 158, distance: 18.0
click at [372, 183] on div at bounding box center [370, 186] width 4 height 7
drag, startPoint x: 371, startPoint y: 159, endPoint x: 393, endPoint y: 159, distance: 21.8
click at [393, 183] on div at bounding box center [391, 186] width 4 height 7
drag, startPoint x: 392, startPoint y: 160, endPoint x: 412, endPoint y: 160, distance: 20.0
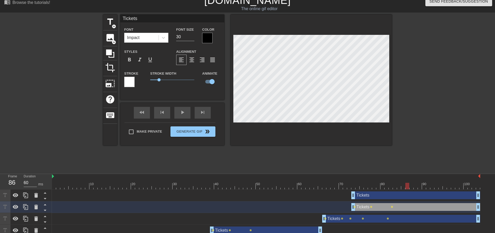
click at [410, 183] on div at bounding box center [408, 186] width 4 height 7
drag, startPoint x: 412, startPoint y: 160, endPoint x: 468, endPoint y: 163, distance: 56.7
click at [468, 183] on div at bounding box center [470, 186] width 4 height 7
click at [454, 191] on div "Tickets drag_handle drag_handle" at bounding box center [416, 195] width 129 height 8
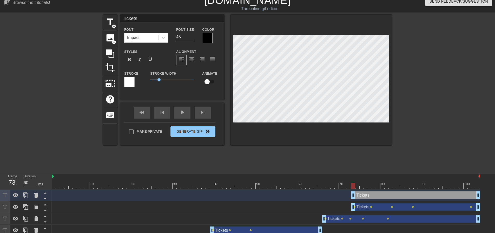
drag, startPoint x: 471, startPoint y: 160, endPoint x: 352, endPoint y: 156, distance: 119.7
click at [352, 174] on div "10 20 30 40 50 60 70 80 90 100" at bounding box center [266, 181] width 429 height 15
click at [204, 80] on input "checkbox" at bounding box center [207, 82] width 30 height 10
drag, startPoint x: 353, startPoint y: 159, endPoint x: 364, endPoint y: 159, distance: 10.7
click at [364, 183] on div at bounding box center [362, 186] width 4 height 7
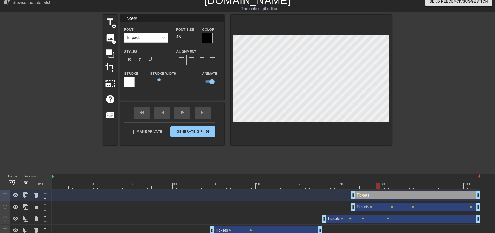
drag, startPoint x: 362, startPoint y: 160, endPoint x: 384, endPoint y: 162, distance: 22.4
click at [380, 183] on div at bounding box center [379, 186] width 4 height 7
drag, startPoint x: 384, startPoint y: 161, endPoint x: 409, endPoint y: 159, distance: 24.8
click at [410, 183] on div at bounding box center [412, 186] width 4 height 7
drag, startPoint x: 406, startPoint y: 160, endPoint x: 440, endPoint y: 160, distance: 33.3
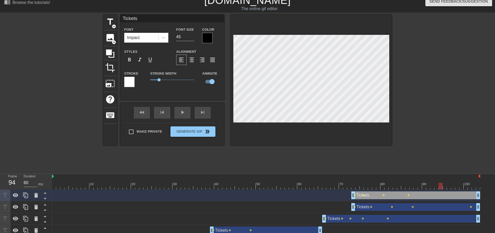
click at [440, 183] on div at bounding box center [441, 186] width 4 height 7
drag, startPoint x: 442, startPoint y: 161, endPoint x: 463, endPoint y: 163, distance: 21.4
click at [463, 183] on div at bounding box center [462, 186] width 4 height 7
drag, startPoint x: 462, startPoint y: 161, endPoint x: 346, endPoint y: 166, distance: 116.4
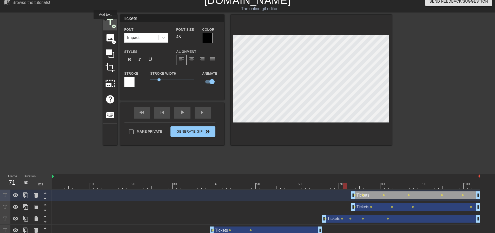
click at [105, 23] on span "title" at bounding box center [110, 22] width 10 height 10
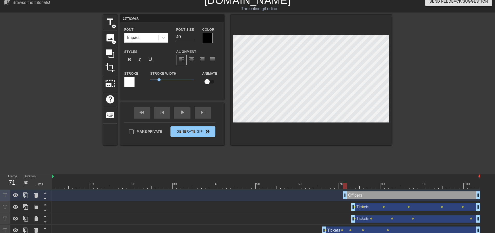
scroll to position [1, 1]
click at [198, 35] on div "Color" at bounding box center [211, 34] width 26 height 17
click at [203, 36] on div at bounding box center [207, 38] width 10 height 10
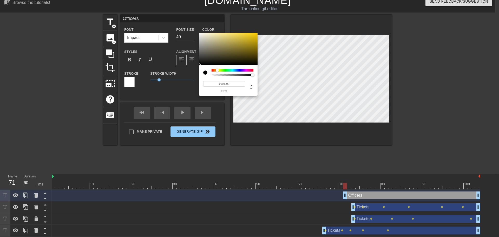
click at [217, 70] on div at bounding box center [233, 70] width 42 height 3
click at [219, 69] on div at bounding box center [219, 70] width 3 height 3
drag, startPoint x: 241, startPoint y: 45, endPoint x: 246, endPoint y: 42, distance: 5.7
click at [246, 42] on div at bounding box center [228, 49] width 59 height 32
click at [217, 70] on div at bounding box center [216, 70] width 3 height 3
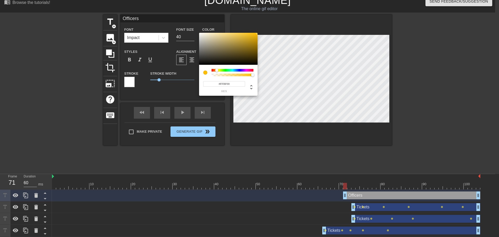
drag, startPoint x: 240, startPoint y: 39, endPoint x: 260, endPoint y: 18, distance: 29.1
click at [260, 18] on div "#FFBF00 hex" at bounding box center [249, 118] width 499 height 237
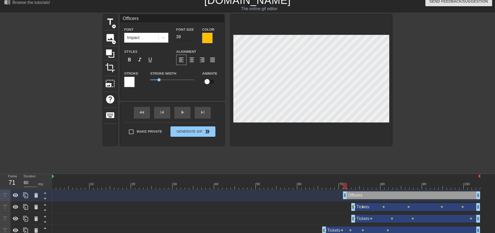
click at [189, 37] on input "39" at bounding box center [185, 37] width 18 height 8
click at [189, 37] on input "38" at bounding box center [185, 37] width 18 height 8
click at [189, 37] on input "37" at bounding box center [185, 37] width 18 height 8
click at [189, 37] on input "36" at bounding box center [185, 37] width 18 height 8
click at [189, 37] on input "35" at bounding box center [185, 37] width 18 height 8
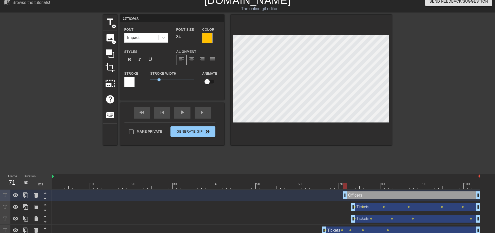
click at [189, 37] on input "34" at bounding box center [185, 37] width 18 height 8
click at [189, 37] on input "33" at bounding box center [185, 37] width 18 height 8
click at [189, 37] on input "32" at bounding box center [185, 37] width 18 height 8
click at [189, 37] on input "31" at bounding box center [185, 37] width 18 height 8
click at [189, 37] on input "30" at bounding box center [185, 37] width 18 height 8
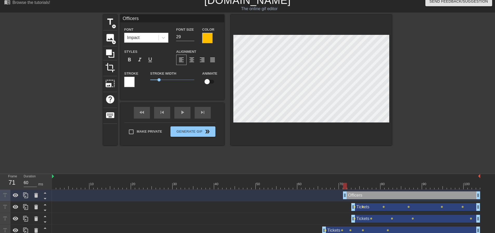
click at [189, 37] on input "29" at bounding box center [185, 37] width 18 height 8
click at [189, 37] on input "28" at bounding box center [185, 37] width 18 height 8
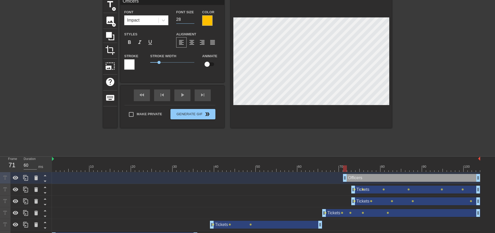
scroll to position [32, 0]
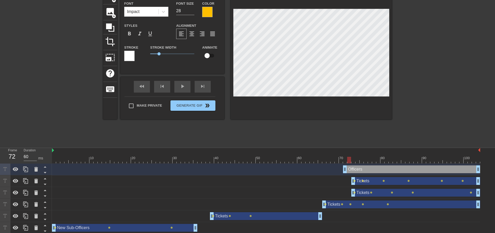
drag, startPoint x: 345, startPoint y: 134, endPoint x: 348, endPoint y: 136, distance: 3.9
click at [348, 157] on div at bounding box center [349, 160] width 4 height 7
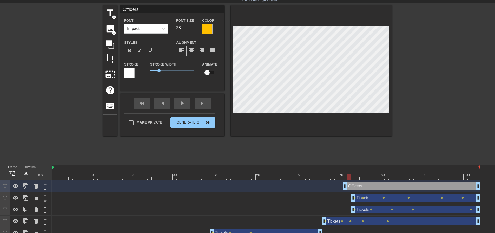
scroll to position [6, 0]
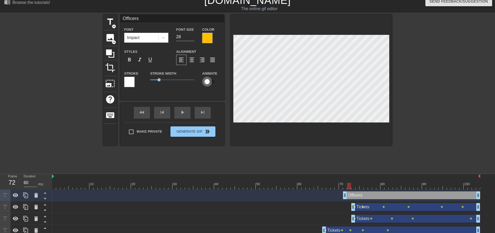
click at [204, 79] on input "checkbox" at bounding box center [207, 82] width 30 height 10
drag, startPoint x: 350, startPoint y: 161, endPoint x: 361, endPoint y: 160, distance: 10.9
click at [364, 183] on div at bounding box center [366, 186] width 4 height 7
click at [190, 35] on input "29" at bounding box center [185, 37] width 18 height 8
click at [190, 35] on input "30" at bounding box center [185, 37] width 18 height 8
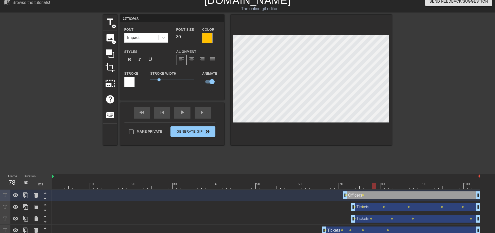
drag, startPoint x: 362, startPoint y: 159, endPoint x: 374, endPoint y: 160, distance: 12.5
click at [374, 183] on div at bounding box center [374, 186] width 4 height 7
drag, startPoint x: 374, startPoint y: 162, endPoint x: 394, endPoint y: 161, distance: 19.5
click at [393, 183] on div at bounding box center [391, 186] width 4 height 7
drag, startPoint x: 395, startPoint y: 159, endPoint x: 459, endPoint y: 162, distance: 64.6
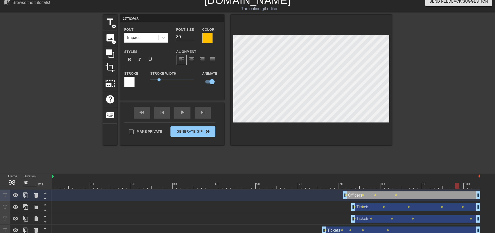
click at [459, 183] on div at bounding box center [458, 186] width 4 height 7
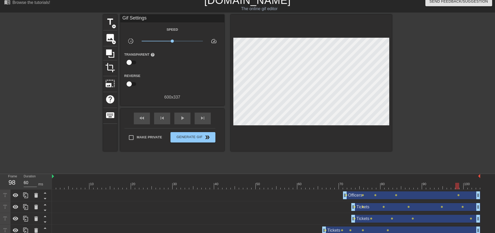
click at [427, 120] on div "title add_circle image add_circle crop photo_size_select_large help keyboard Gi…" at bounding box center [247, 93] width 495 height 156
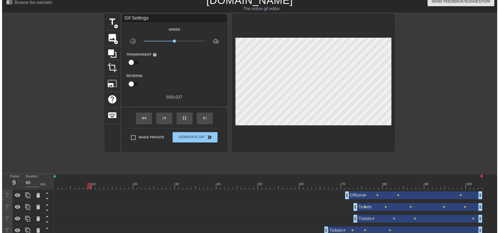
scroll to position [0, 0]
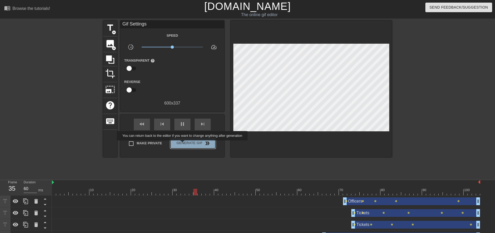
click at [183, 144] on span "Generate Gif double_arrow" at bounding box center [193, 143] width 41 height 6
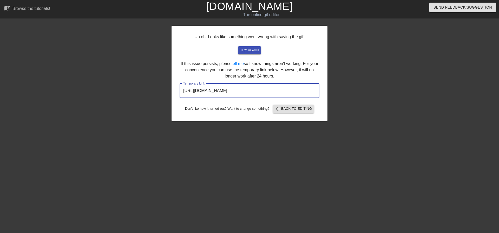
click at [246, 90] on input "[URL][DOMAIN_NAME]" at bounding box center [250, 90] width 140 height 15
